Goal: Book appointment/travel/reservation

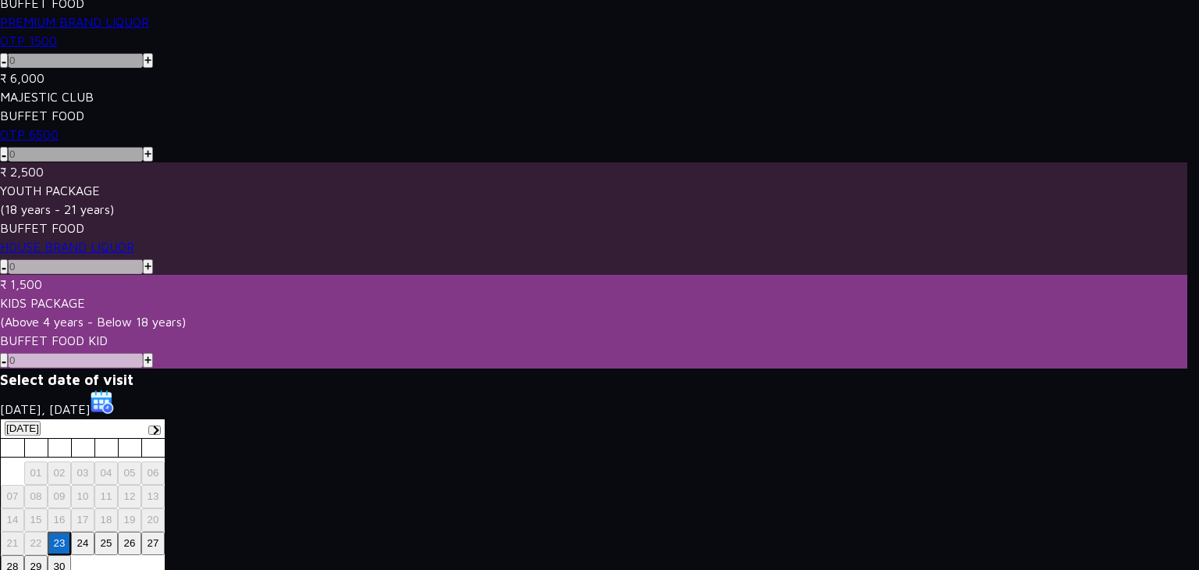
scroll to position [316, 0]
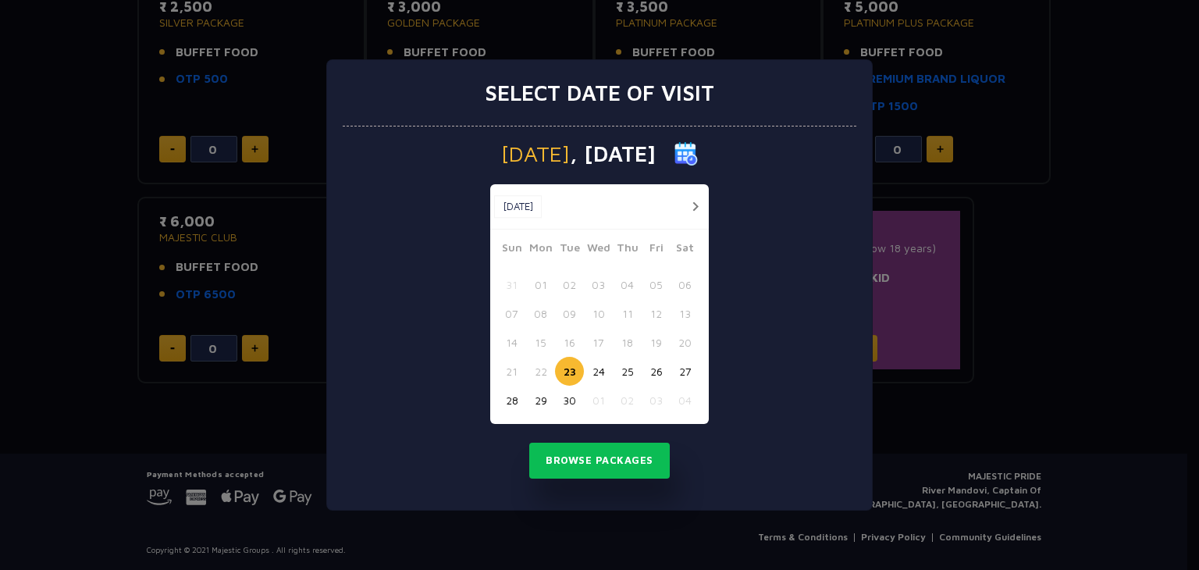
click at [946, 404] on div "Select date of visit [DATE] [DATE] [DATE] Sun Mon Tue Wed Thu Fri Sat 31 01 02 …" at bounding box center [599, 285] width 1199 height 570
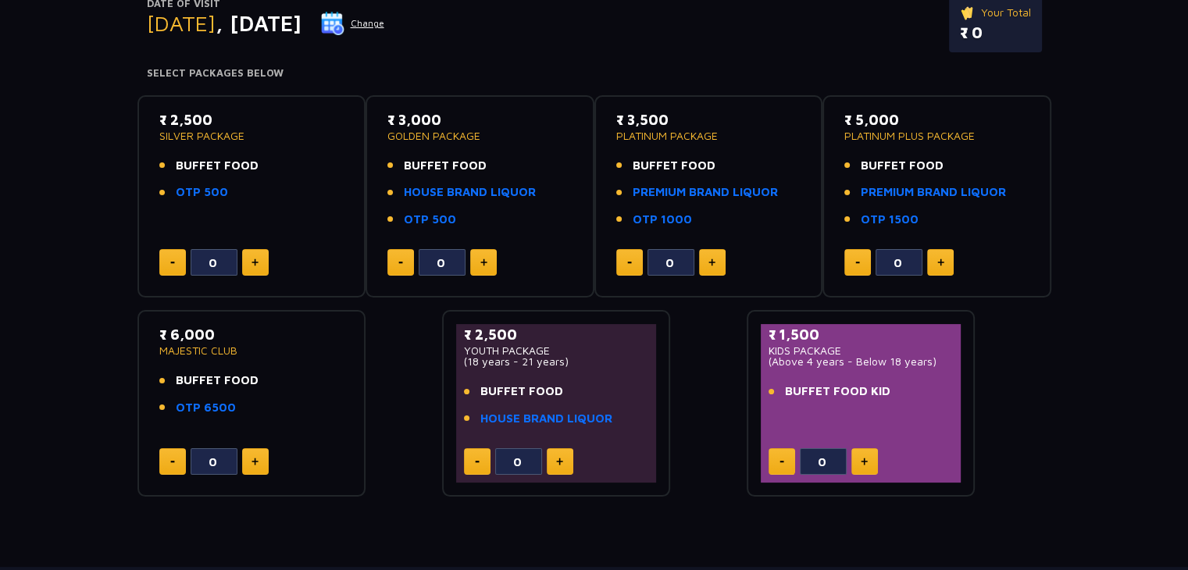
scroll to position [0, 0]
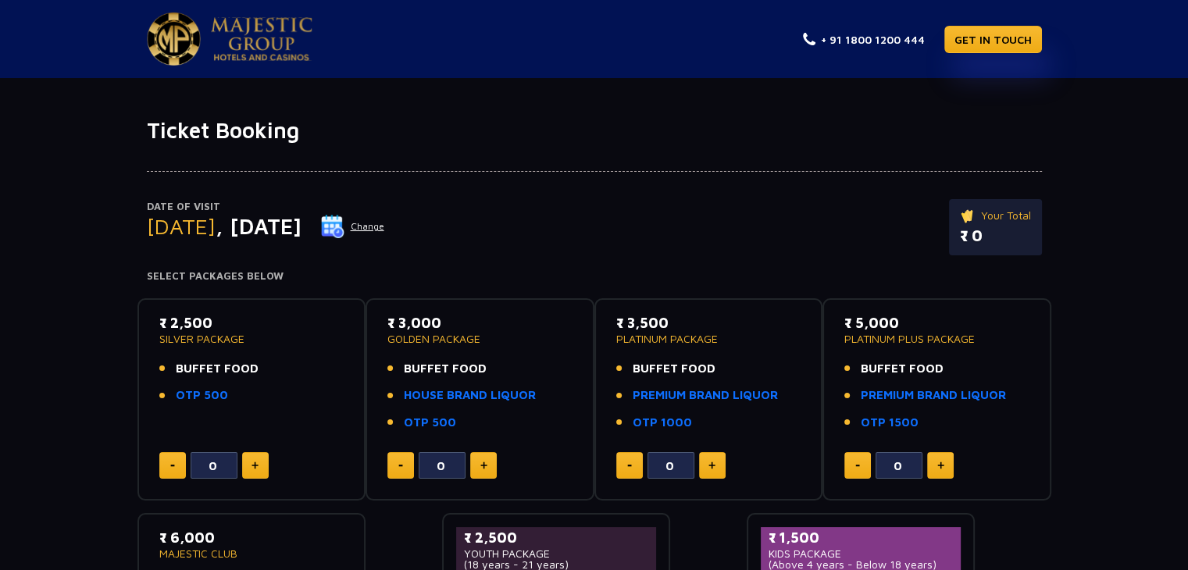
click at [385, 226] on button "Change" at bounding box center [352, 226] width 65 height 25
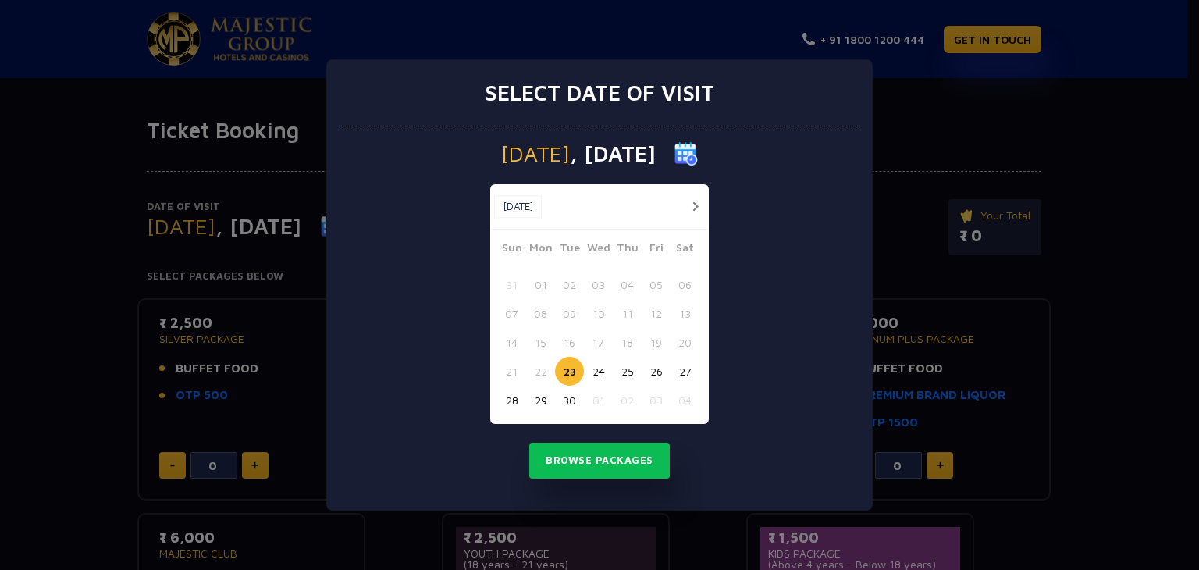
click at [693, 366] on button "27" at bounding box center [685, 371] width 29 height 29
click at [614, 453] on button "Browse Packages" at bounding box center [599, 461] width 141 height 36
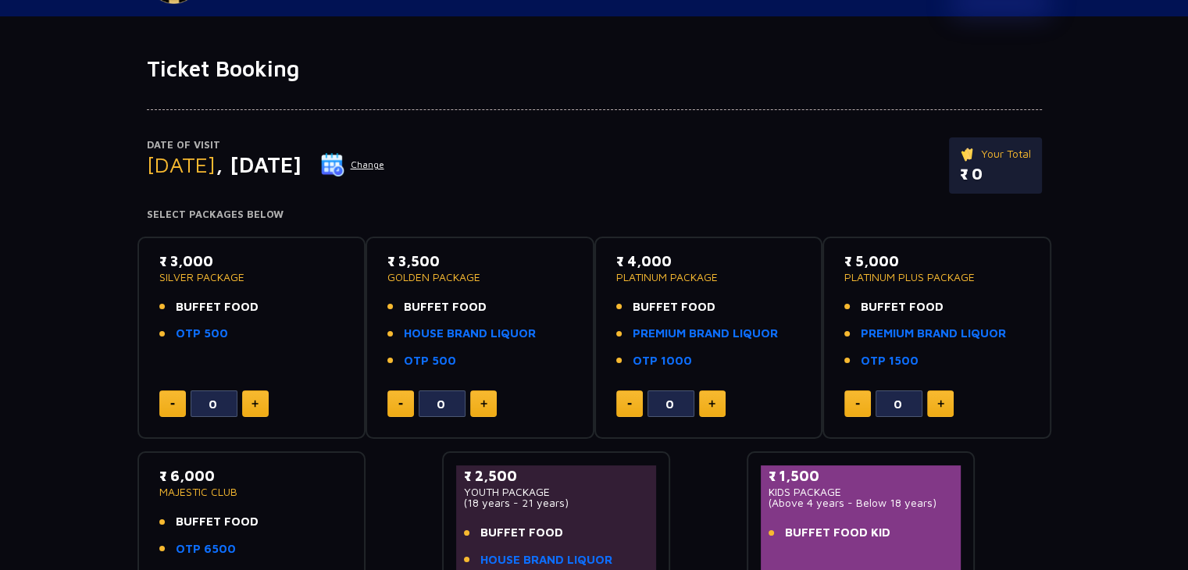
scroll to position [62, 0]
click at [385, 162] on button "Change" at bounding box center [352, 163] width 65 height 25
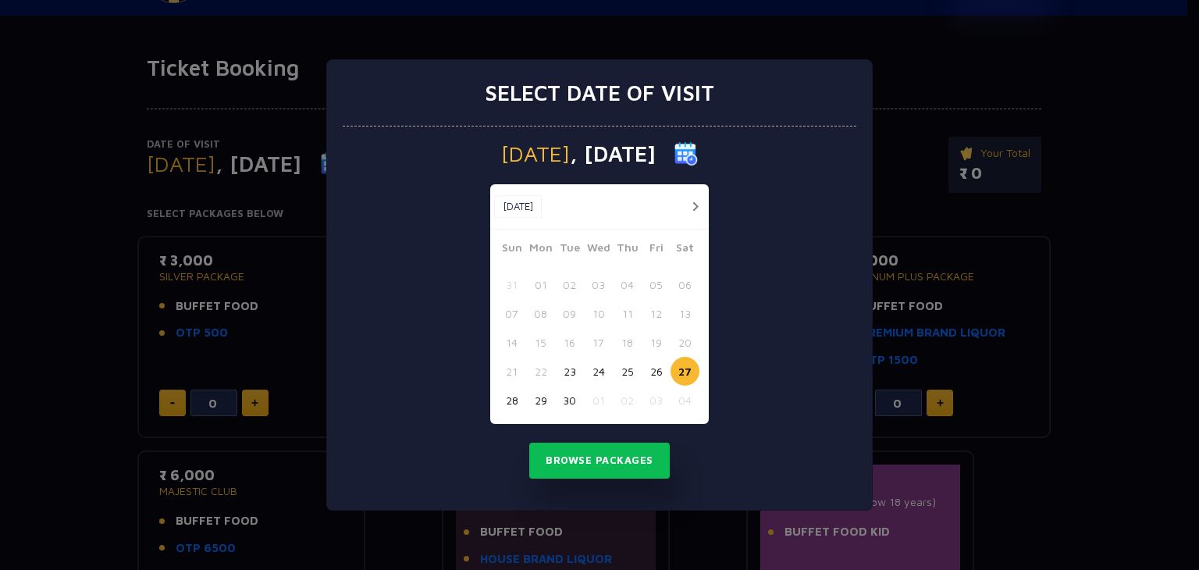
click at [537, 401] on button "29" at bounding box center [540, 400] width 29 height 29
click at [584, 473] on button "Browse Packages" at bounding box center [599, 461] width 141 height 36
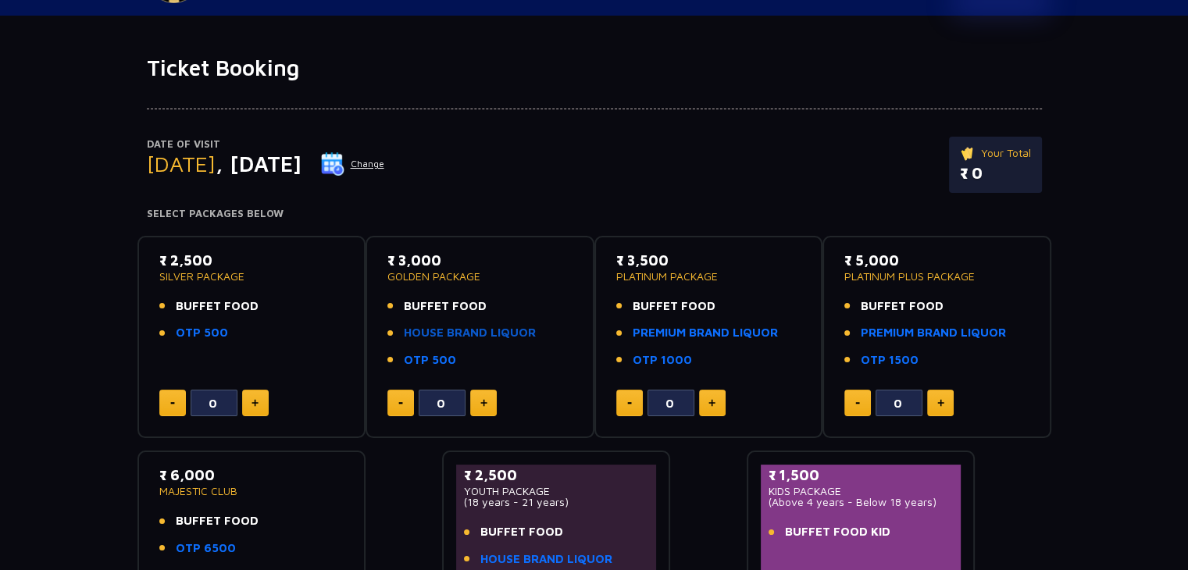
click at [478, 336] on link "HOUSE BRAND LIQUOR" at bounding box center [470, 333] width 132 height 18
click at [401, 403] on button at bounding box center [400, 403] width 27 height 27
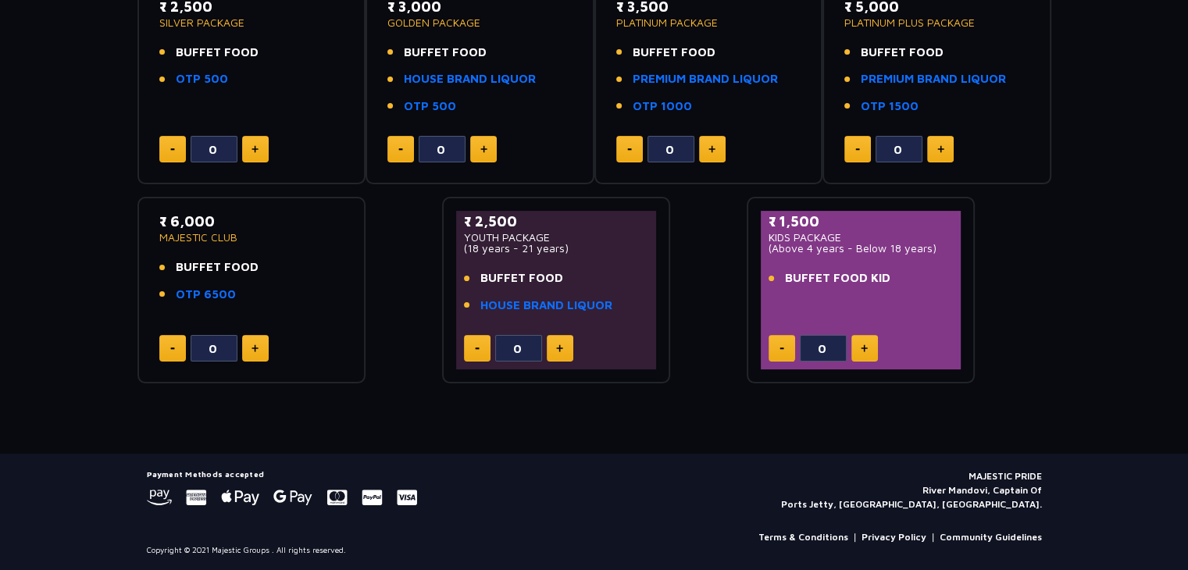
scroll to position [0, 0]
